Goal: Information Seeking & Learning: Learn about a topic

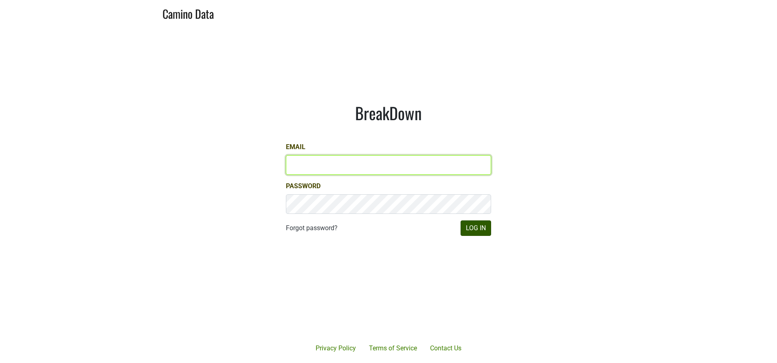
type input "susan@dumol.com"
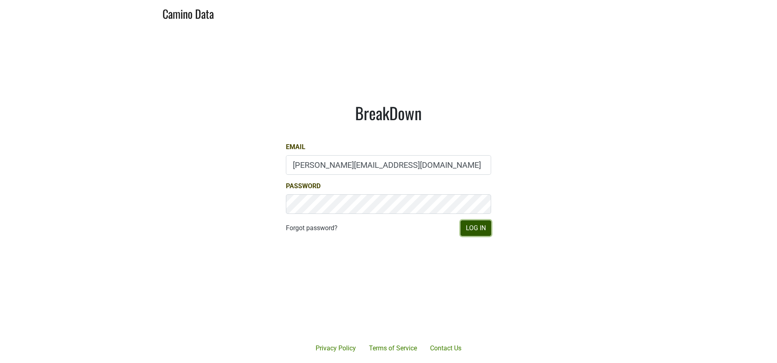
click at [480, 225] on button "Log In" at bounding box center [475, 227] width 31 height 15
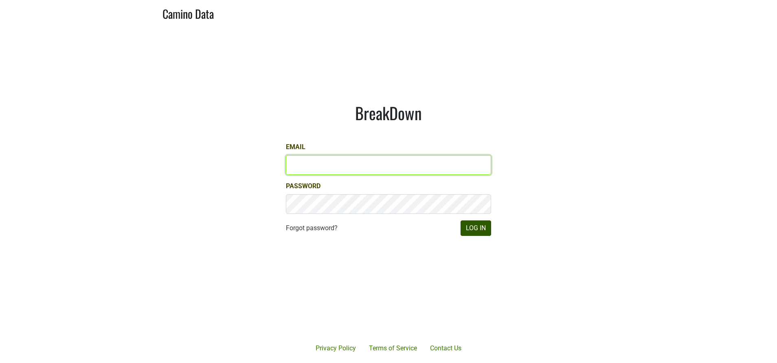
type input "[PERSON_NAME][EMAIL_ADDRESS][DOMAIN_NAME]"
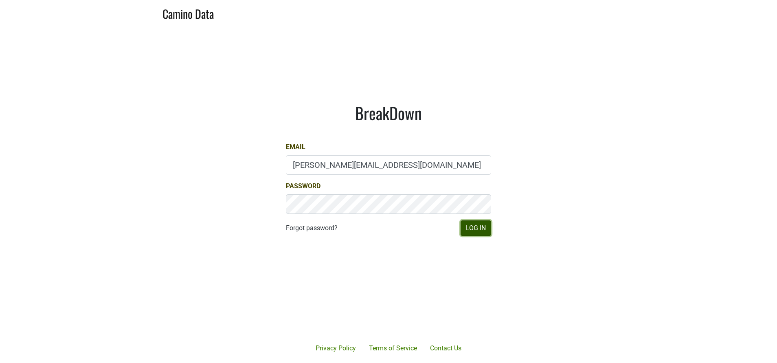
click at [467, 223] on button "Log In" at bounding box center [475, 227] width 31 height 15
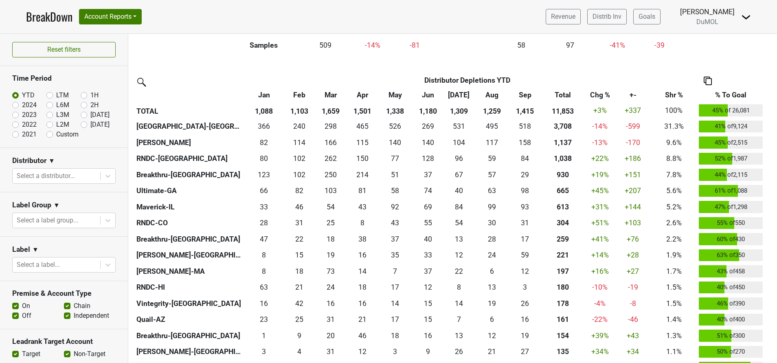
scroll to position [165, 0]
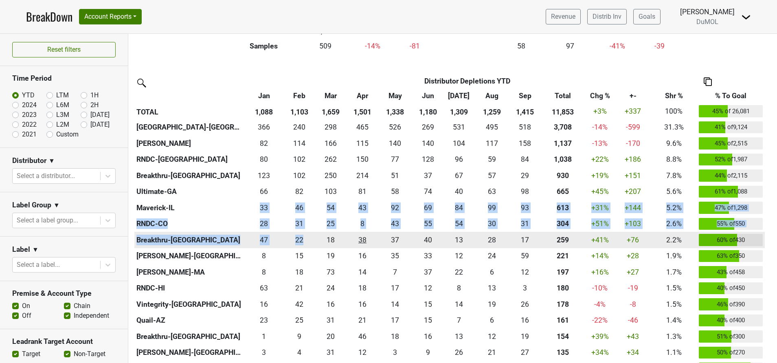
drag, startPoint x: 204, startPoint y: 210, endPoint x: 352, endPoint y: 245, distance: 152.5
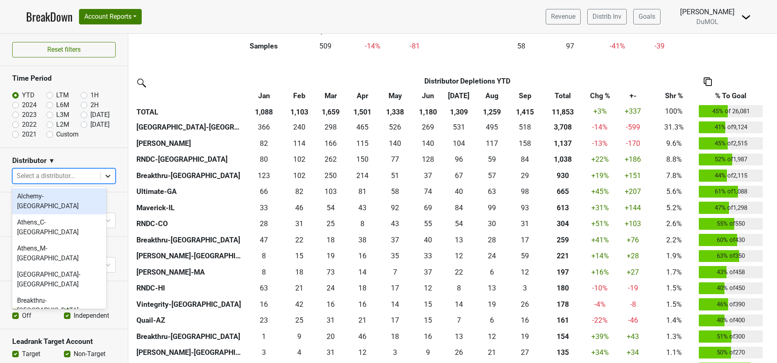
click at [101, 174] on div at bounding box center [108, 176] width 15 height 15
type input "m"
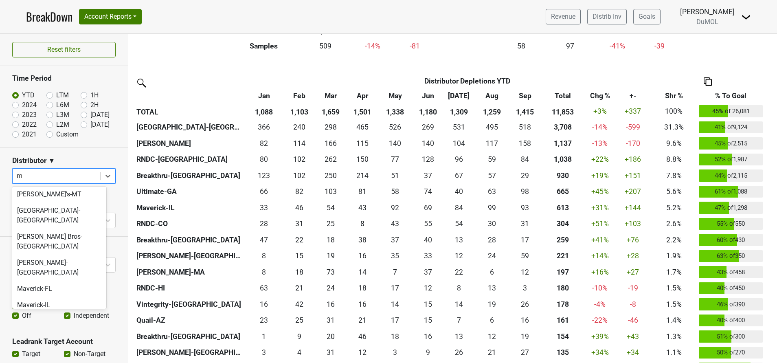
scroll to position [129, 0]
click at [41, 296] on div "Maverick-IL" at bounding box center [59, 304] width 94 height 16
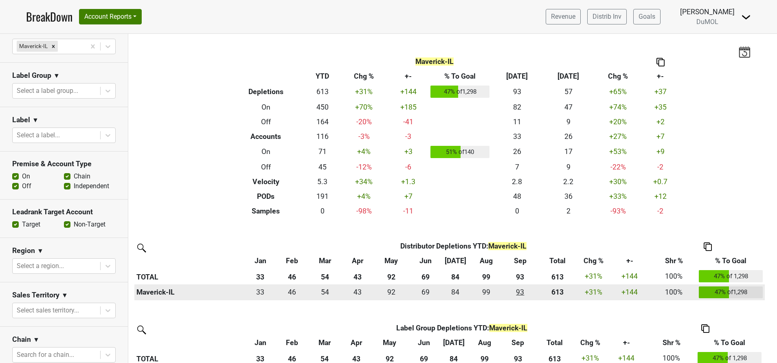
click at [521, 291] on div "93.335 93" at bounding box center [519, 292] width 29 height 11
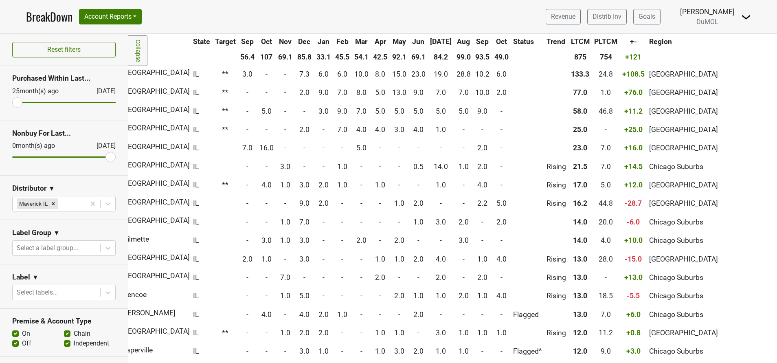
scroll to position [0, 239]
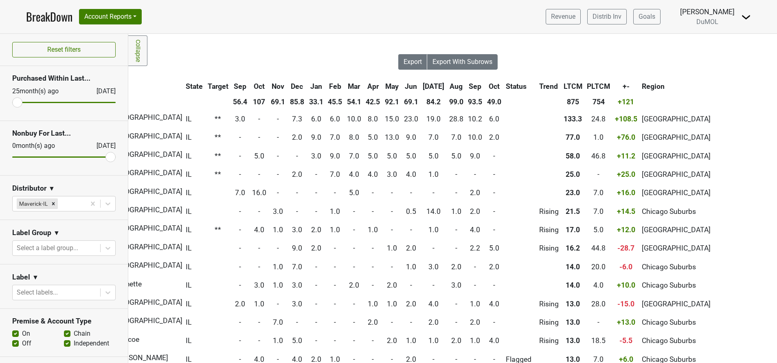
click at [485, 88] on th "Oct" at bounding box center [494, 86] width 18 height 15
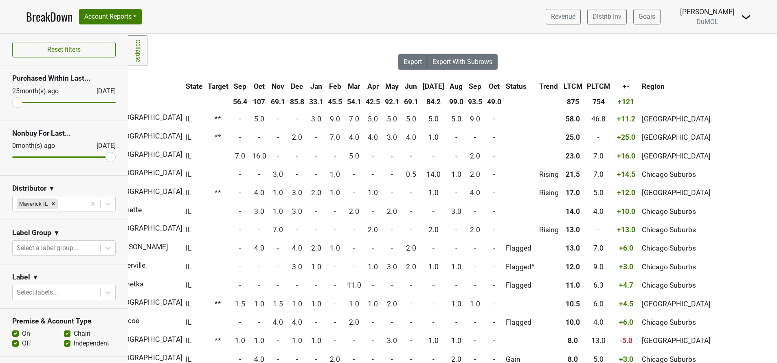
click at [485, 88] on th "Oct" at bounding box center [494, 86] width 18 height 15
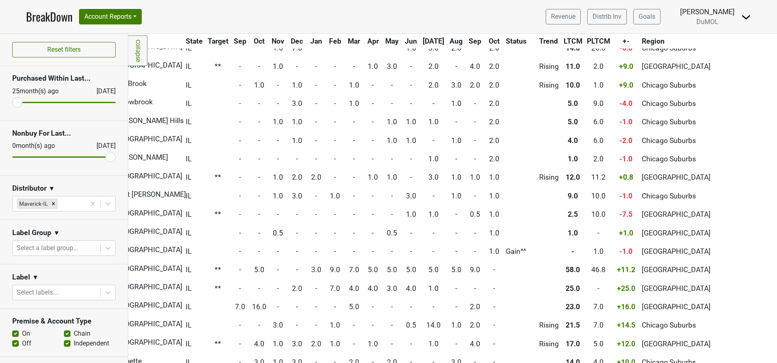
scroll to position [219, 0]
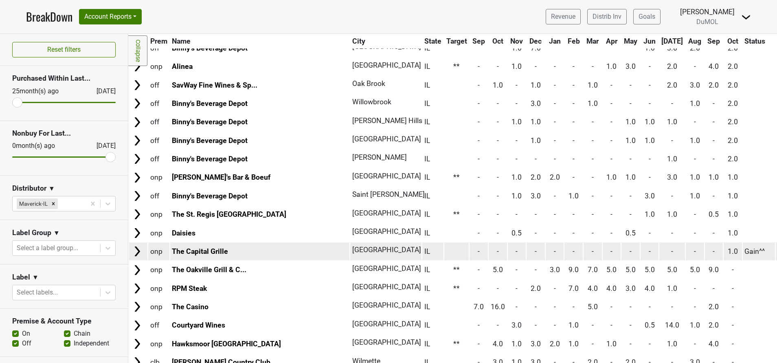
click at [138, 249] on img at bounding box center [137, 251] width 12 height 12
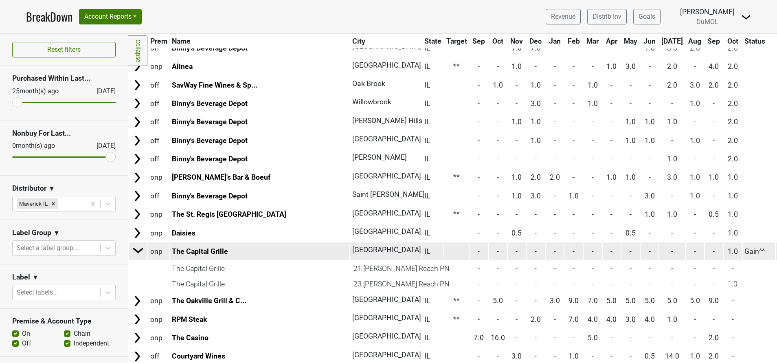
click at [138, 249] on img at bounding box center [138, 250] width 12 height 12
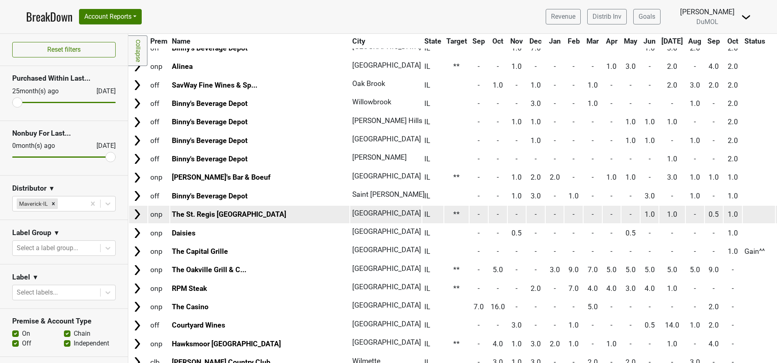
click at [133, 216] on img at bounding box center [137, 214] width 12 height 12
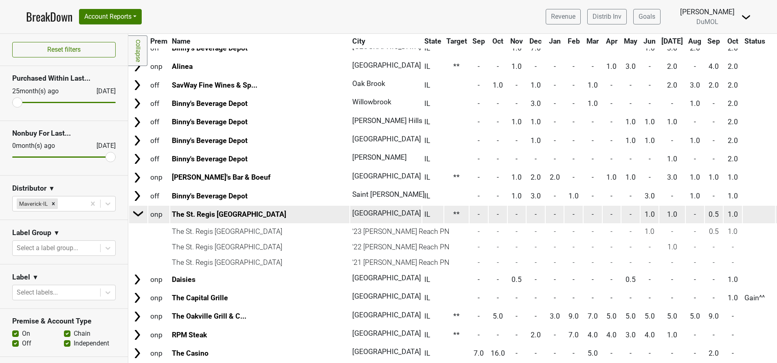
click at [133, 216] on img at bounding box center [138, 213] width 12 height 12
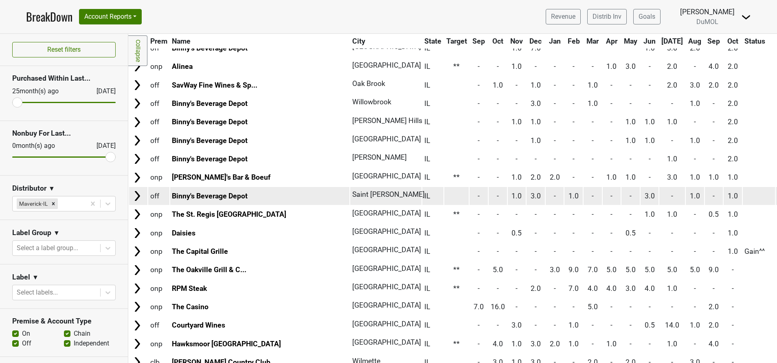
click at [131, 195] on img at bounding box center [137, 196] width 12 height 12
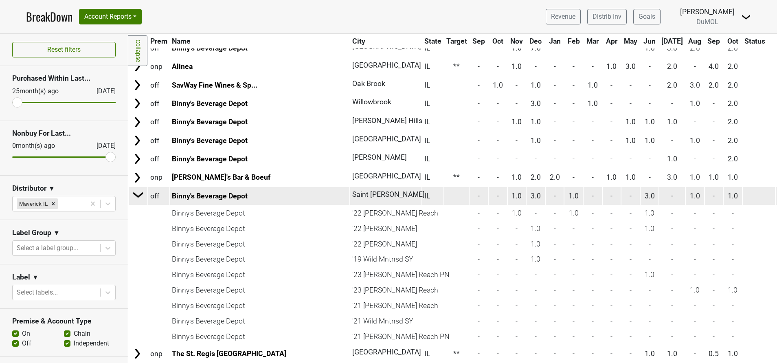
click at [131, 195] on td at bounding box center [138, 196] width 18 height 18
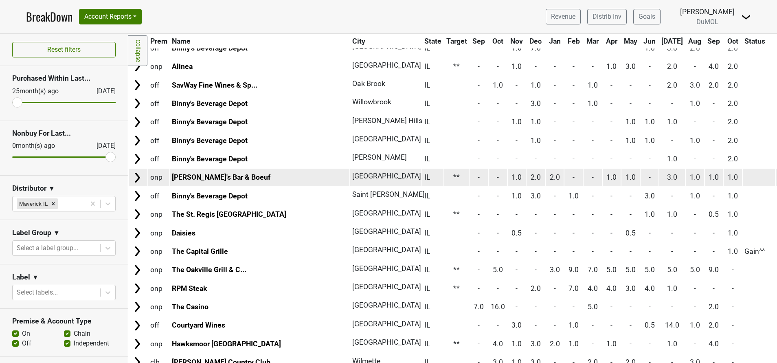
click at [134, 182] on img at bounding box center [137, 177] width 12 height 12
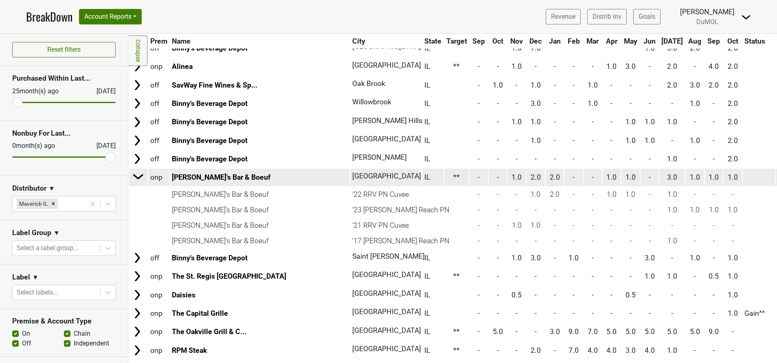
click at [134, 182] on img at bounding box center [138, 176] width 12 height 12
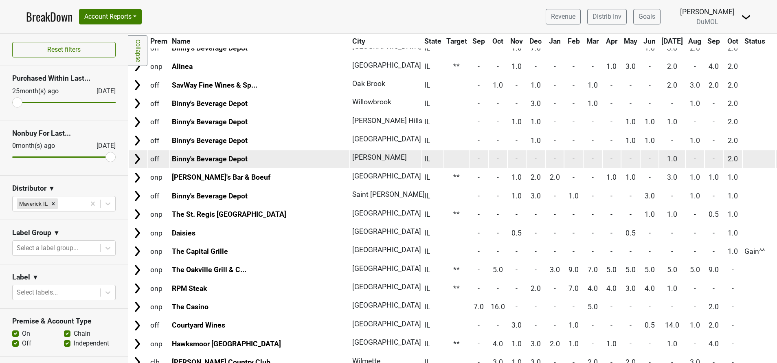
scroll to position [142, 0]
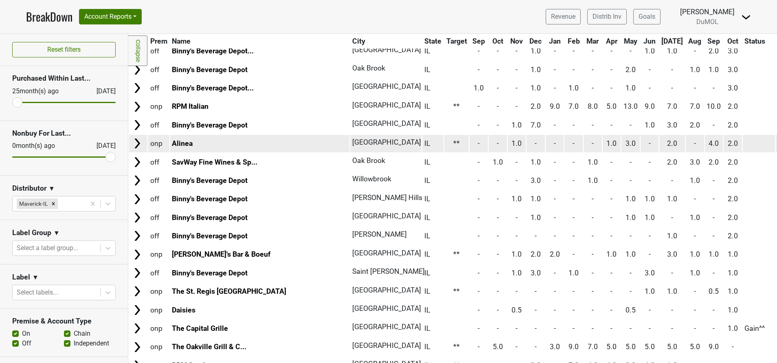
click at [137, 140] on img at bounding box center [137, 143] width 12 height 12
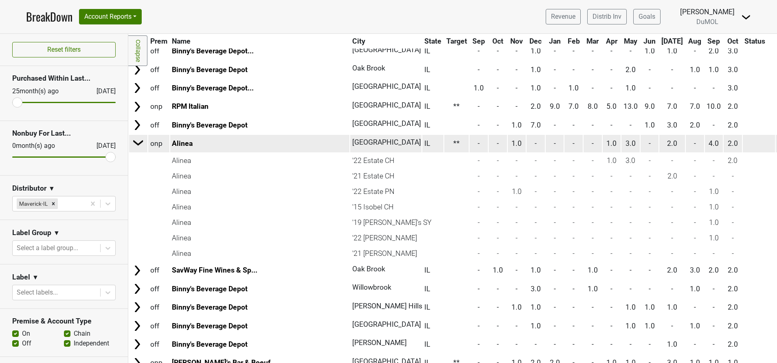
click at [137, 140] on img at bounding box center [138, 142] width 12 height 12
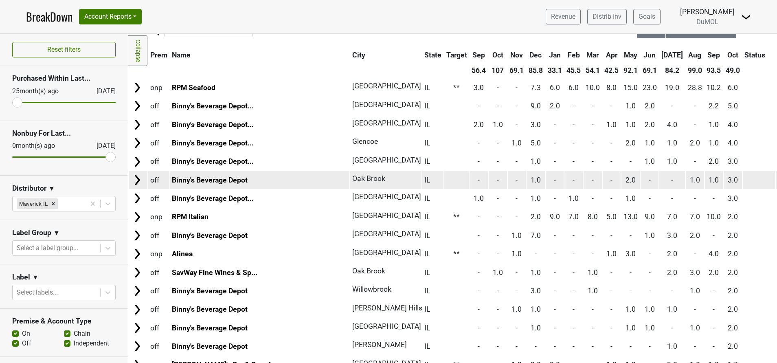
scroll to position [0, 0]
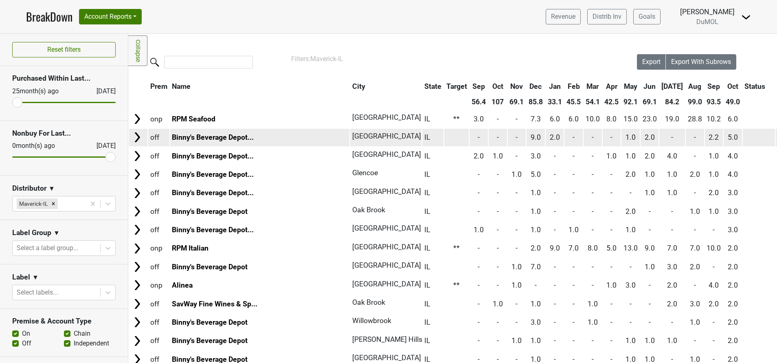
click at [137, 136] on img at bounding box center [137, 137] width 12 height 12
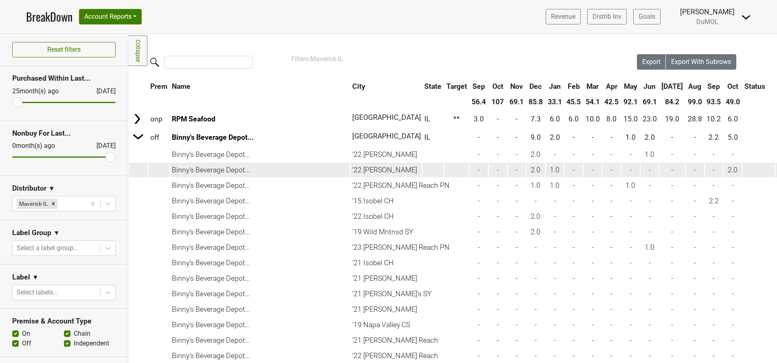
scroll to position [33, 0]
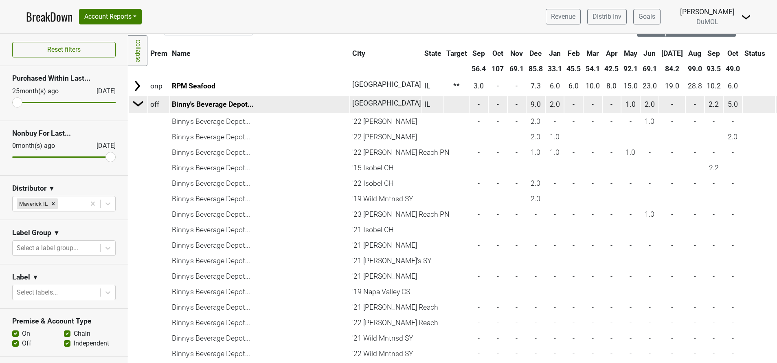
click at [136, 105] on img at bounding box center [138, 103] width 12 height 12
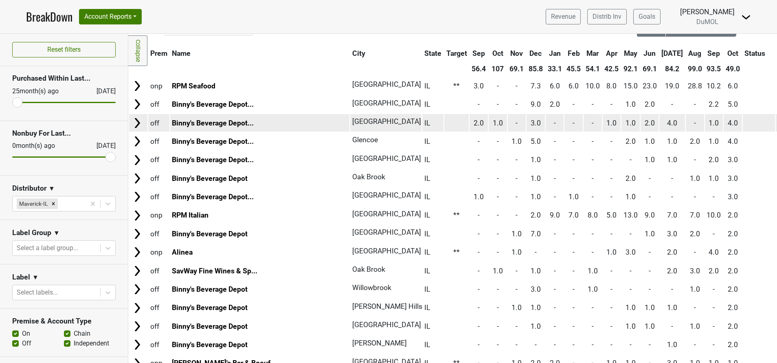
click at [134, 126] on img at bounding box center [137, 123] width 12 height 12
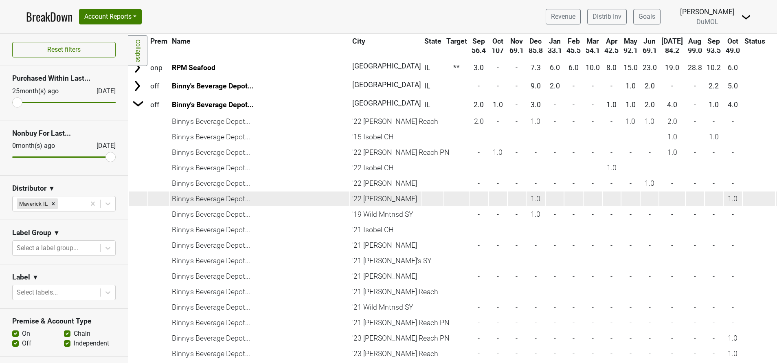
scroll to position [48, 0]
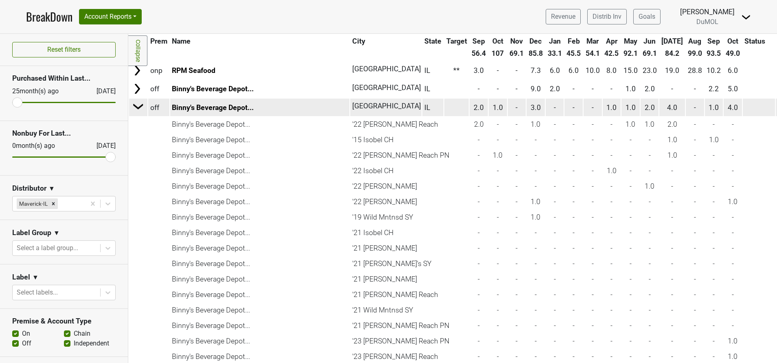
click at [139, 101] on img at bounding box center [138, 106] width 12 height 12
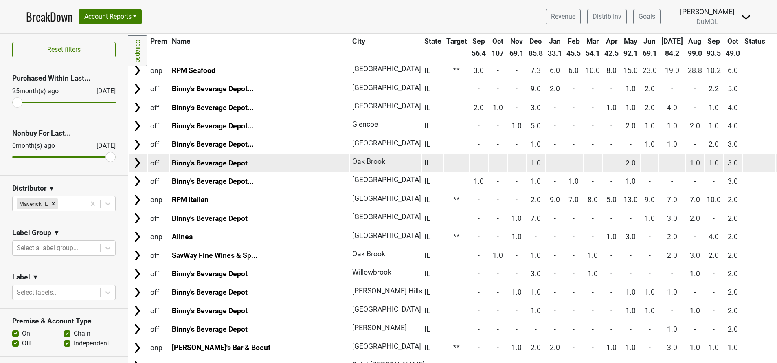
click at [136, 162] on img at bounding box center [137, 163] width 12 height 12
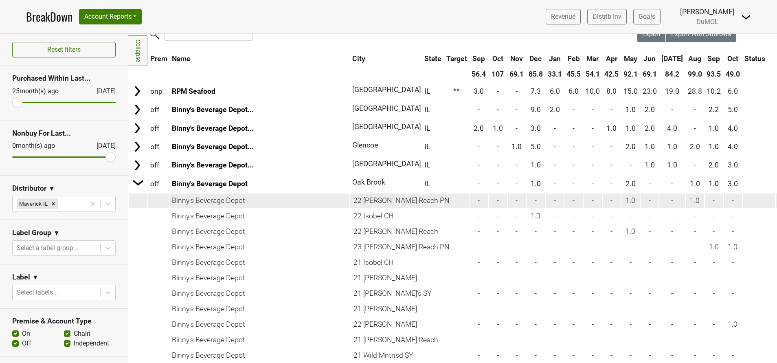
scroll to position [27, 0]
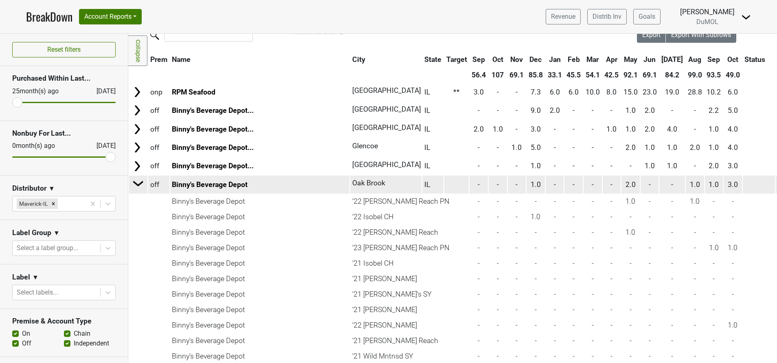
click at [136, 184] on img at bounding box center [138, 183] width 12 height 12
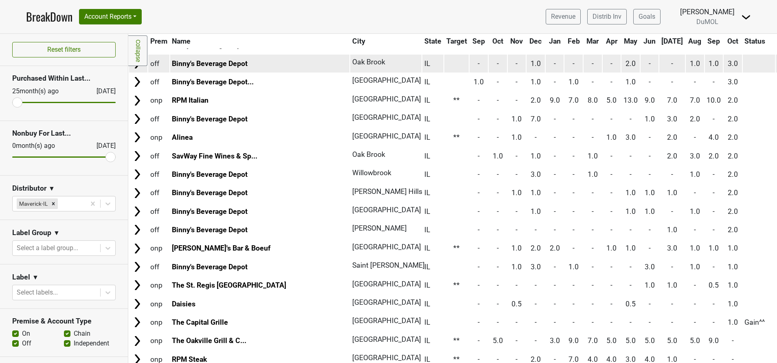
scroll to position [169, 0]
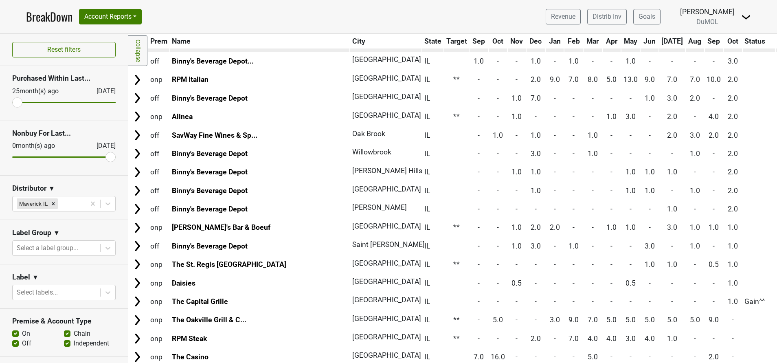
click at [136, 184] on img at bounding box center [137, 190] width 12 height 12
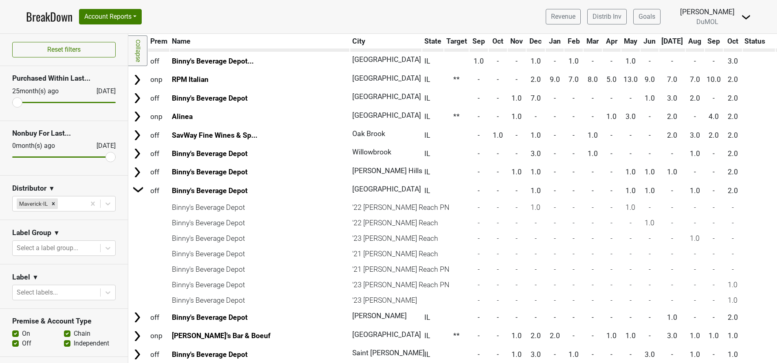
click at [136, 184] on img at bounding box center [138, 189] width 12 height 12
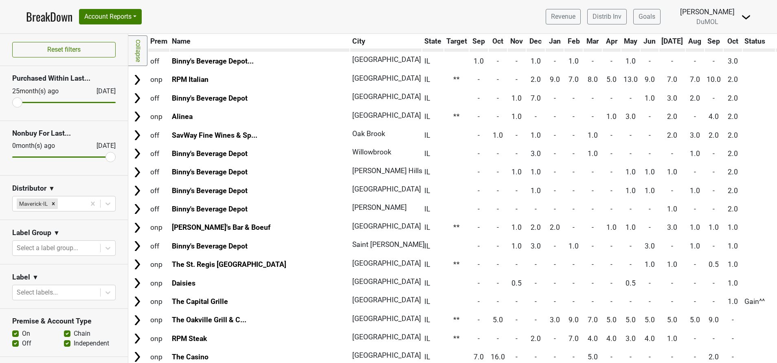
scroll to position [215, 0]
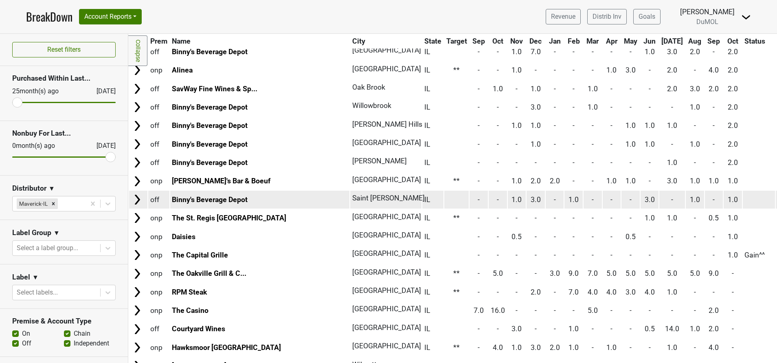
click at [139, 202] on img at bounding box center [137, 199] width 12 height 12
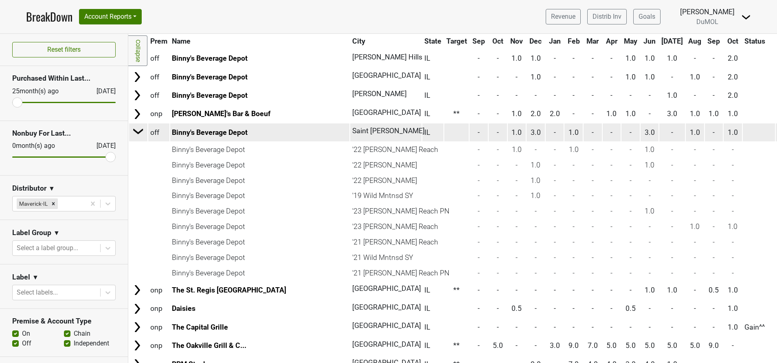
scroll to position [283, 0]
click at [135, 134] on img at bounding box center [138, 130] width 12 height 12
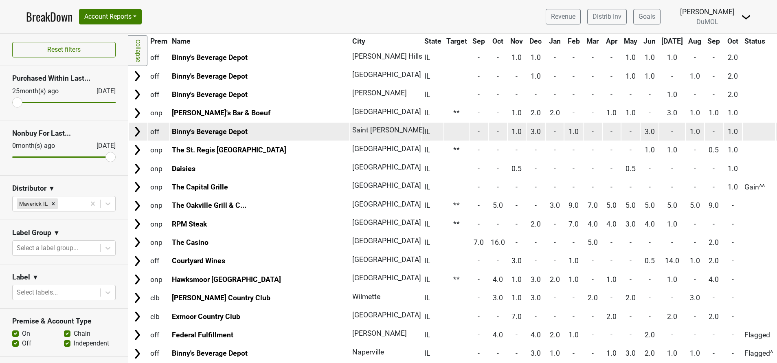
click at [141, 138] on td at bounding box center [138, 132] width 18 height 18
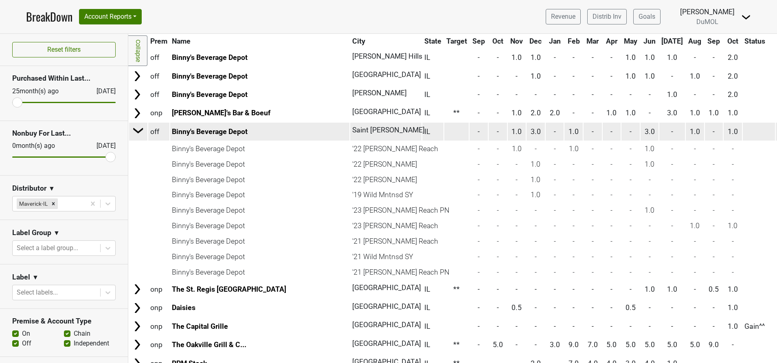
click at [137, 129] on img at bounding box center [138, 130] width 12 height 12
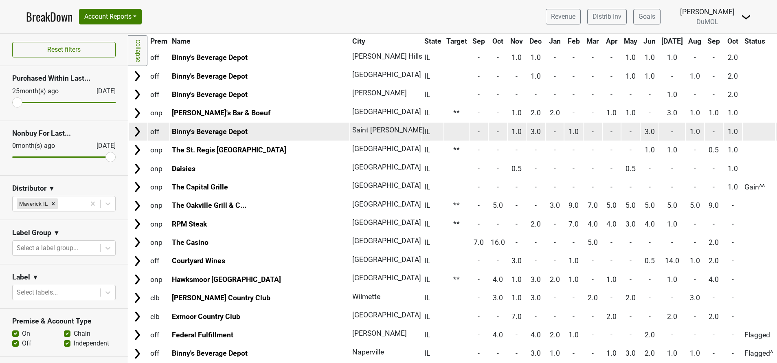
scroll to position [254, 0]
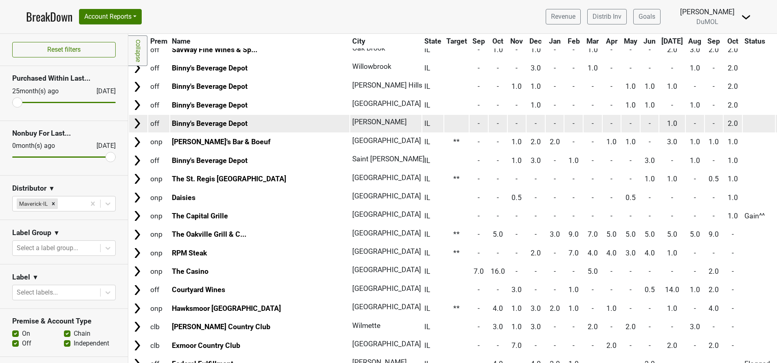
click at [136, 121] on img at bounding box center [137, 123] width 12 height 12
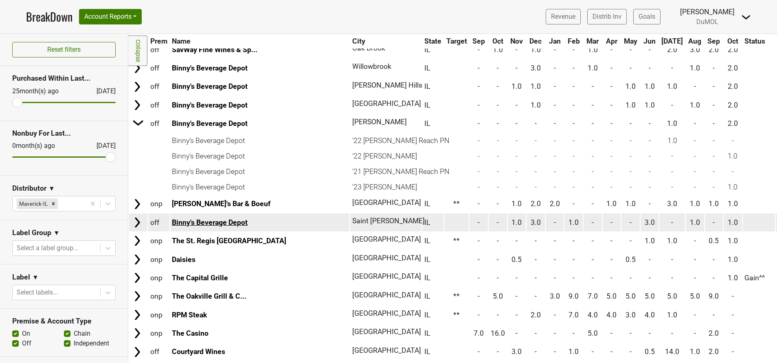
scroll to position [396, 0]
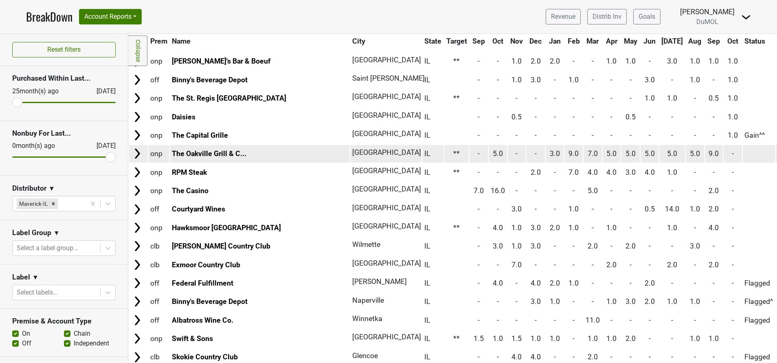
click at [141, 150] on img at bounding box center [137, 153] width 12 height 12
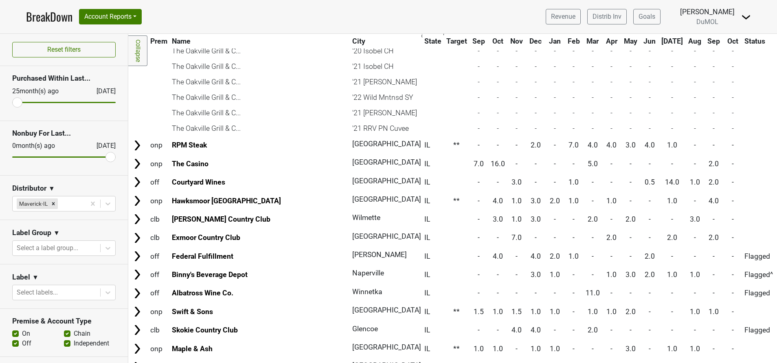
scroll to position [654, 0]
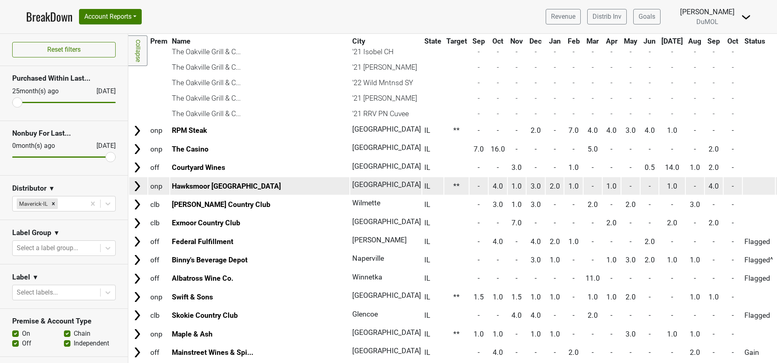
click at [134, 184] on img at bounding box center [137, 186] width 12 height 12
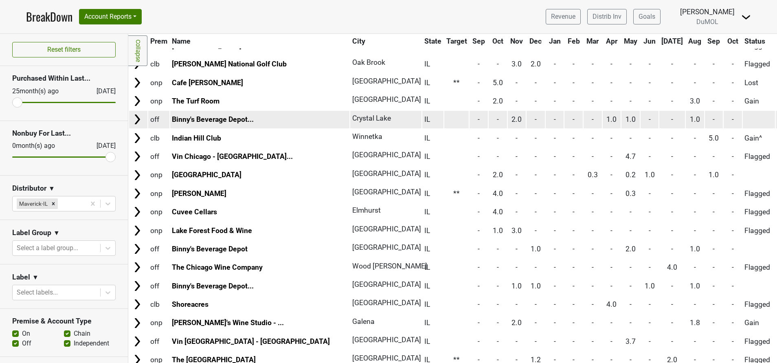
scroll to position [1186, 0]
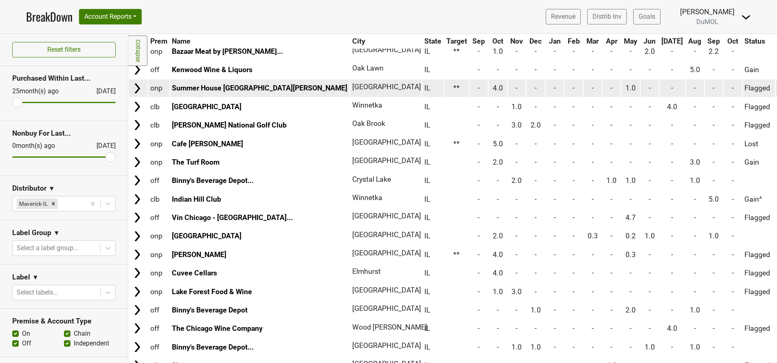
click at [137, 88] on img at bounding box center [137, 88] width 12 height 12
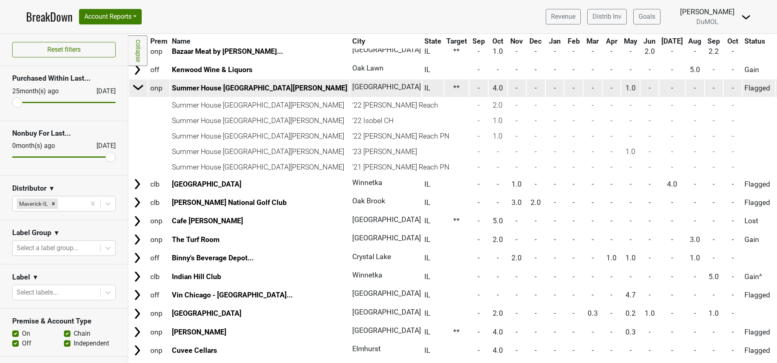
click at [137, 88] on img at bounding box center [138, 87] width 12 height 12
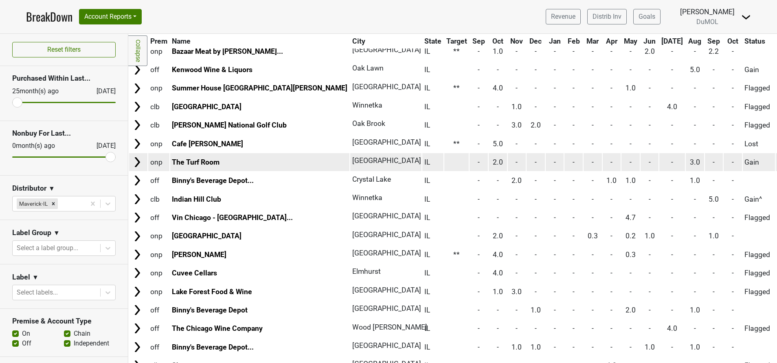
click at [135, 157] on img at bounding box center [137, 162] width 12 height 12
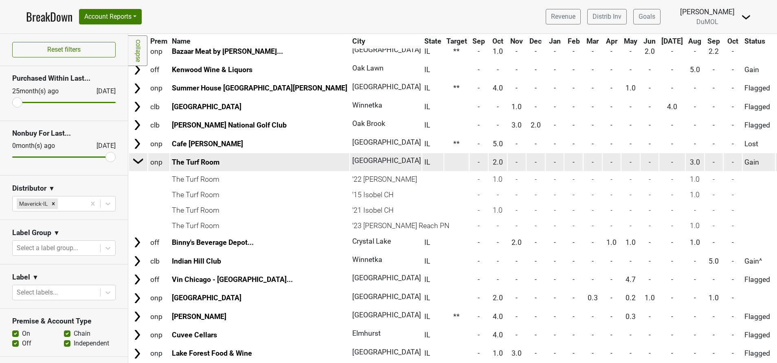
click at [135, 157] on img at bounding box center [138, 161] width 12 height 12
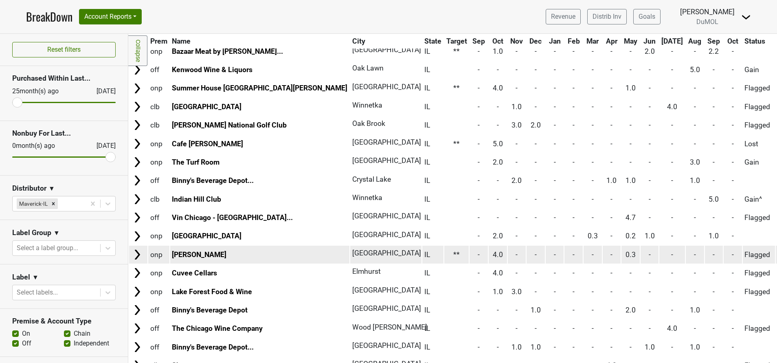
click at [138, 251] on img at bounding box center [137, 254] width 12 height 12
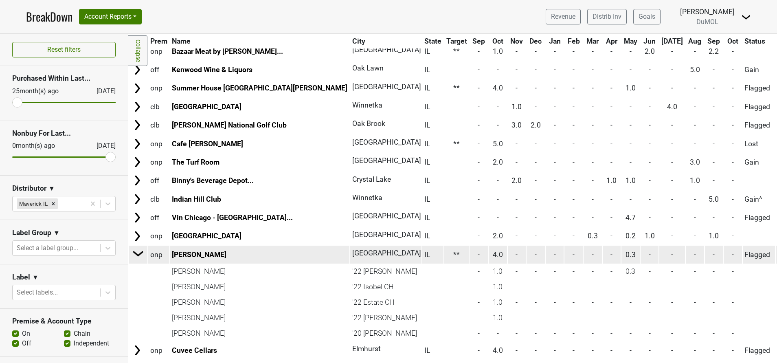
click at [138, 251] on img at bounding box center [138, 253] width 12 height 12
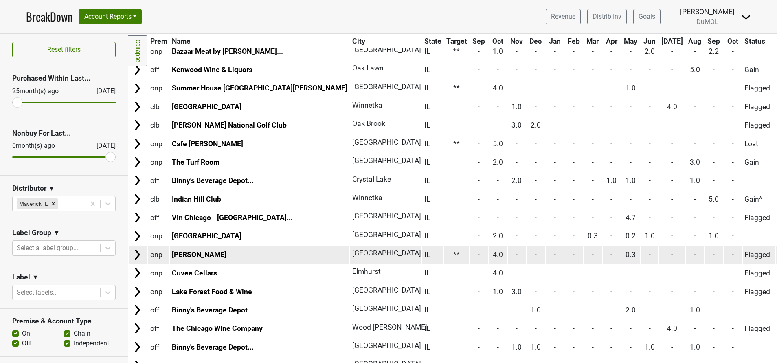
scroll to position [1241, 0]
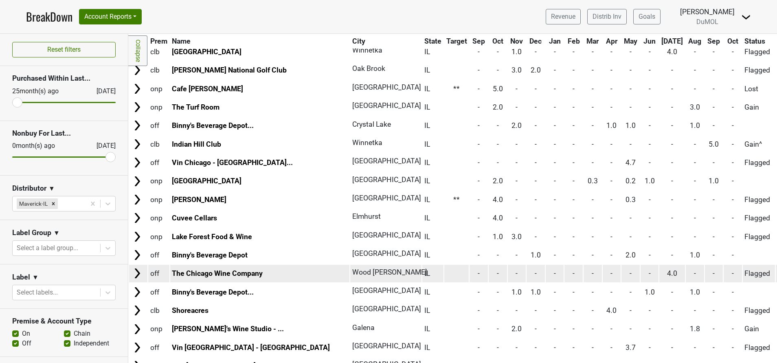
click at [134, 271] on img at bounding box center [137, 273] width 12 height 12
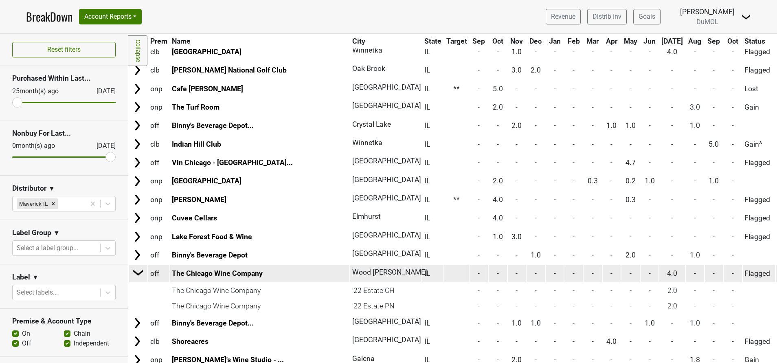
click at [134, 271] on img at bounding box center [138, 272] width 12 height 12
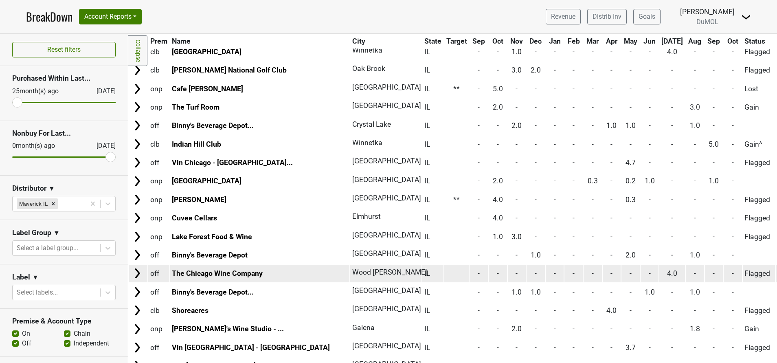
click at [134, 271] on img at bounding box center [137, 273] width 12 height 12
